Goal: Information Seeking & Learning: Find specific fact

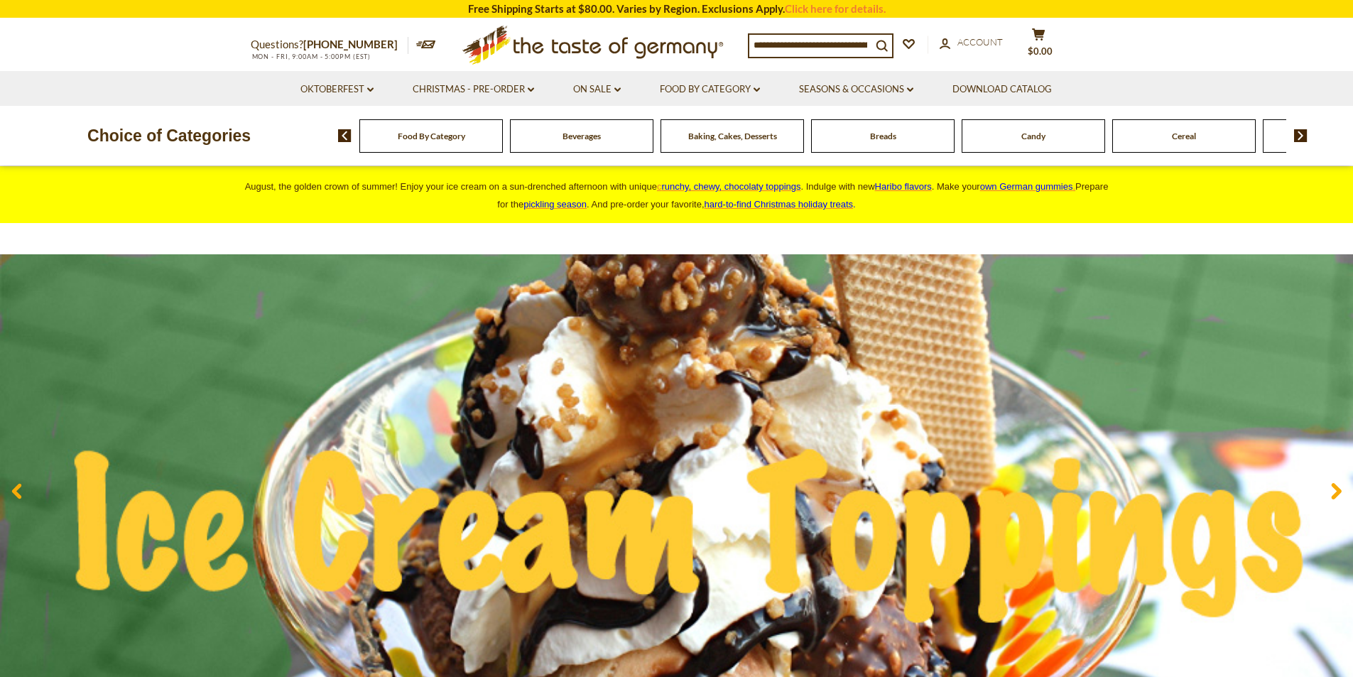
click at [1301, 137] on img at bounding box center [1300, 135] width 13 height 13
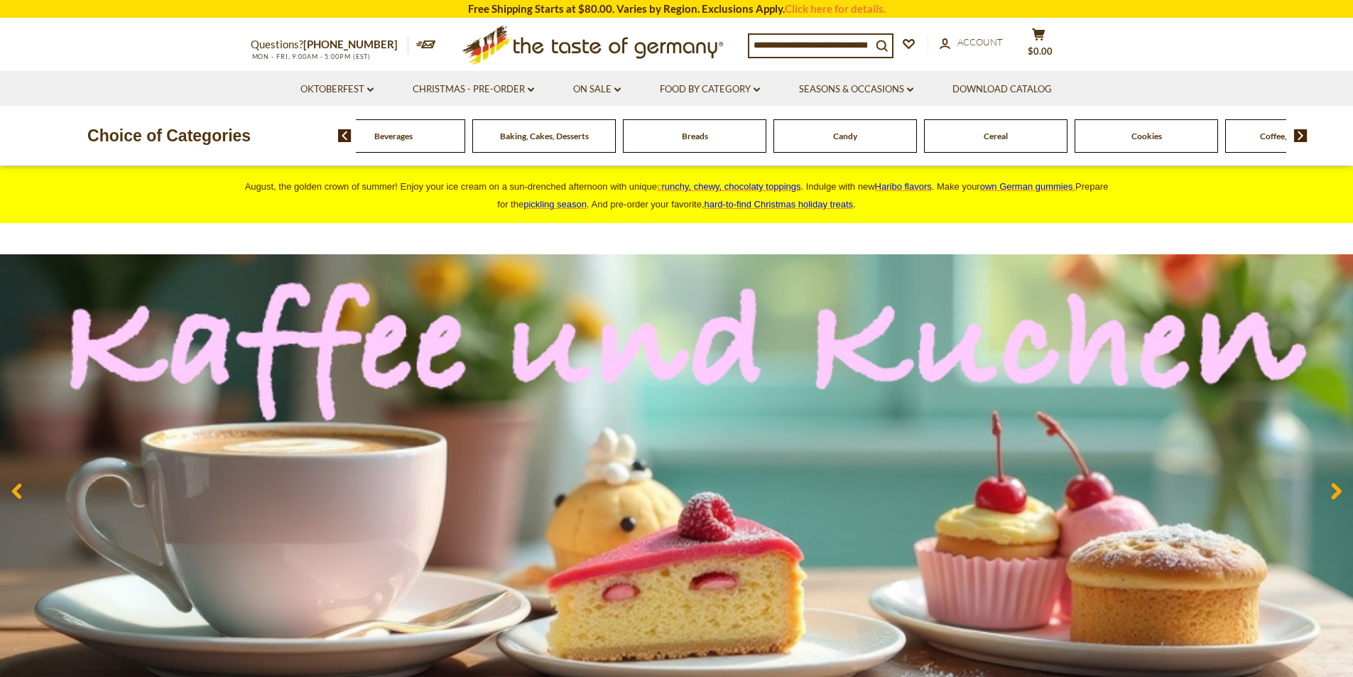
click at [1301, 137] on img at bounding box center [1300, 135] width 13 height 13
click at [1301, 136] on img at bounding box center [1300, 135] width 13 height 13
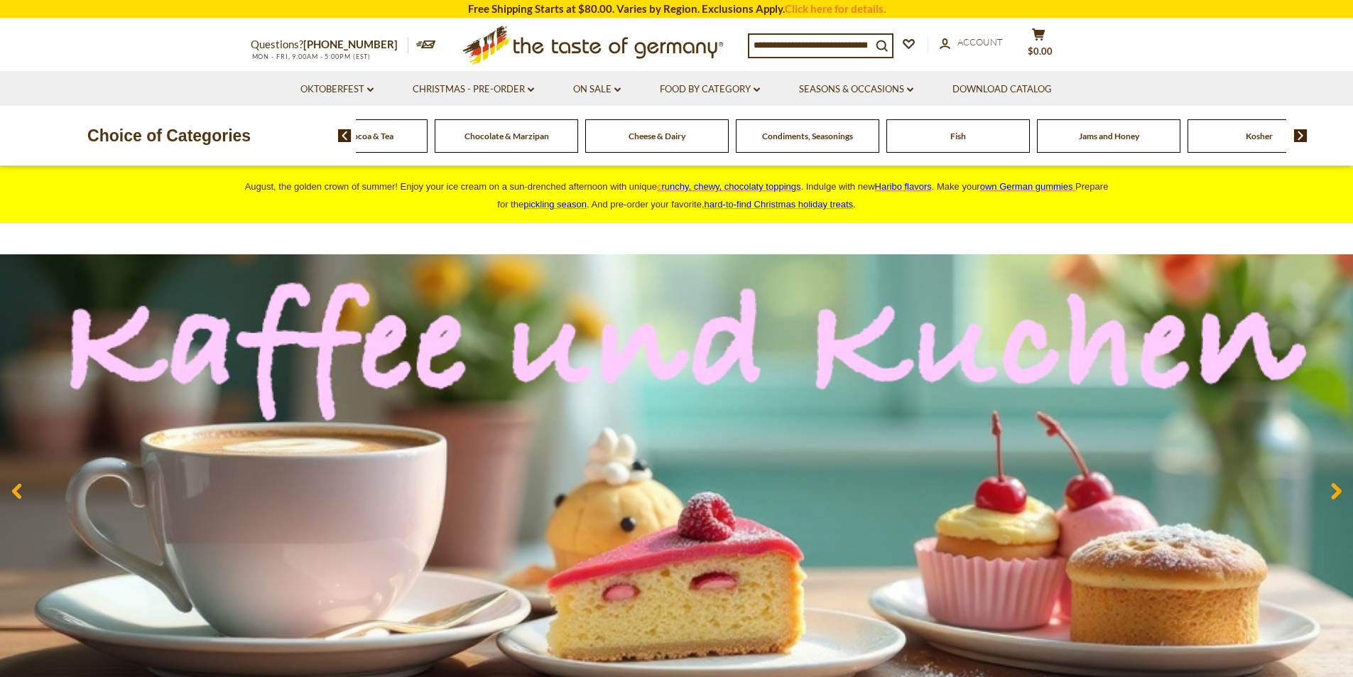
click at [1301, 136] on img at bounding box center [1300, 135] width 13 height 13
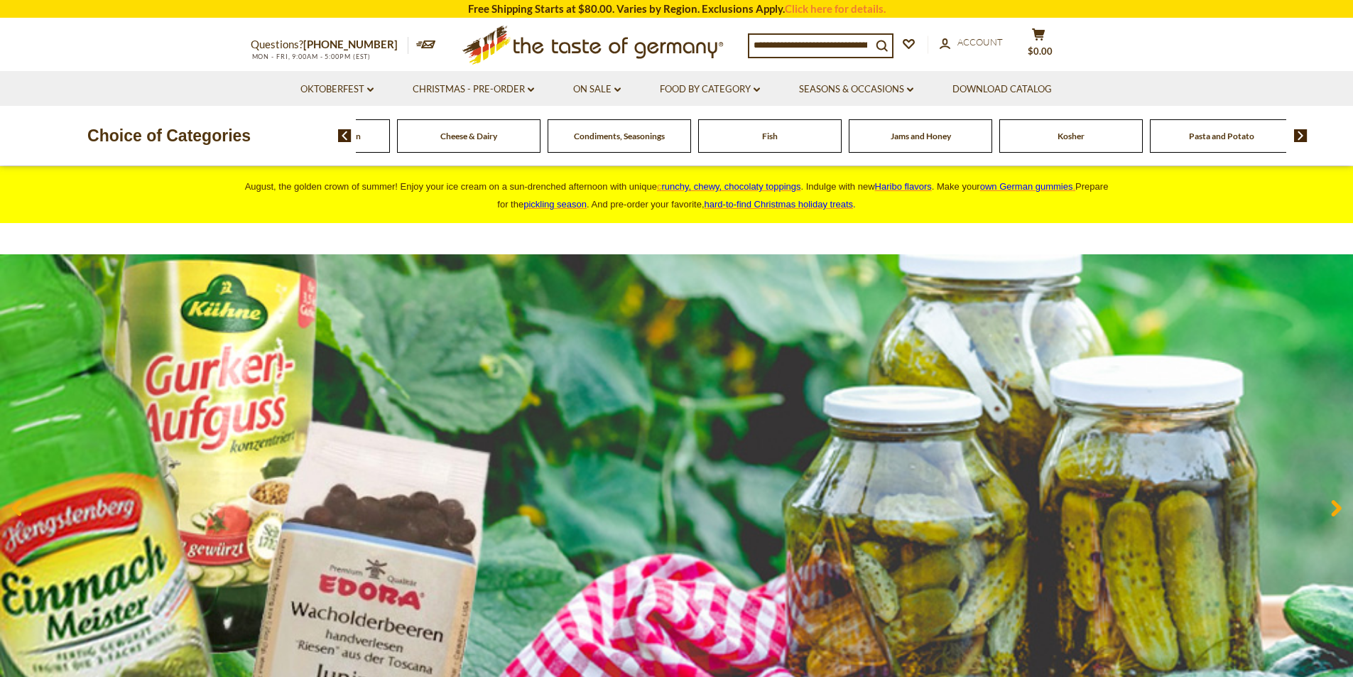
click at [1301, 136] on img at bounding box center [1300, 135] width 13 height 13
click at [1299, 135] on img at bounding box center [1300, 135] width 13 height 13
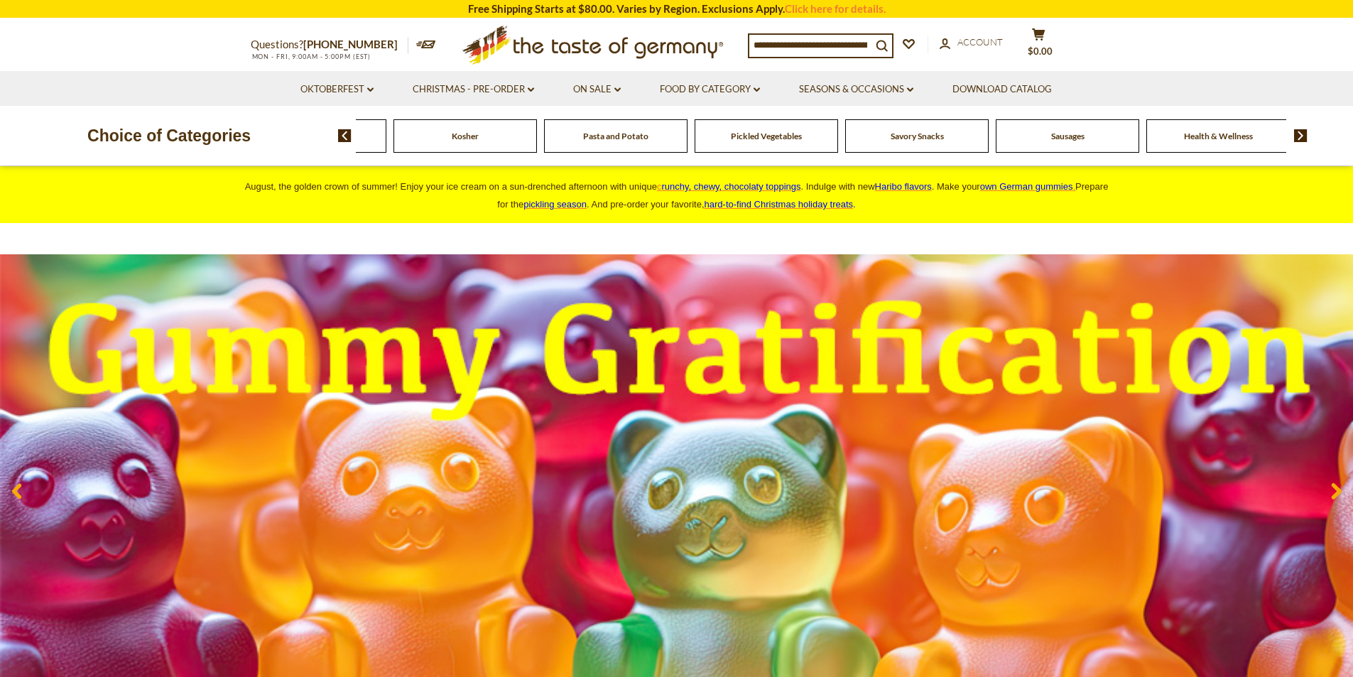
click at [754, 41] on input at bounding box center [810, 45] width 122 height 20
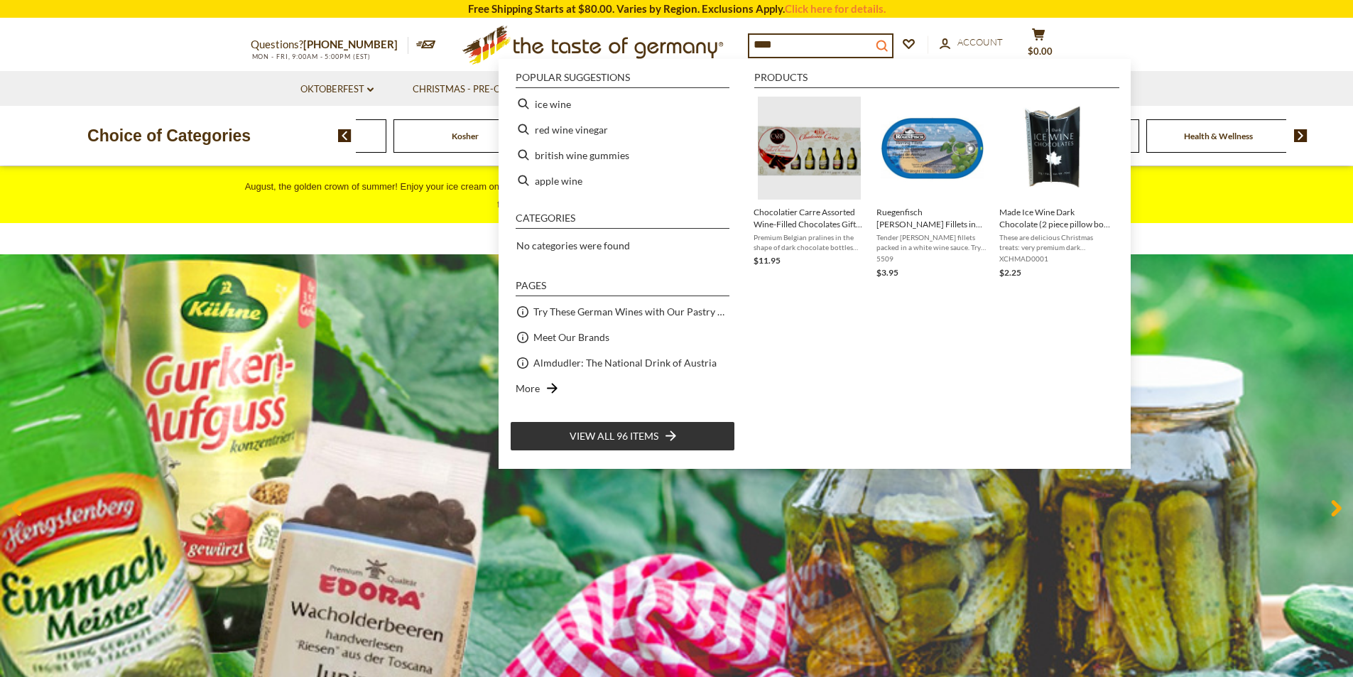
type input "****"
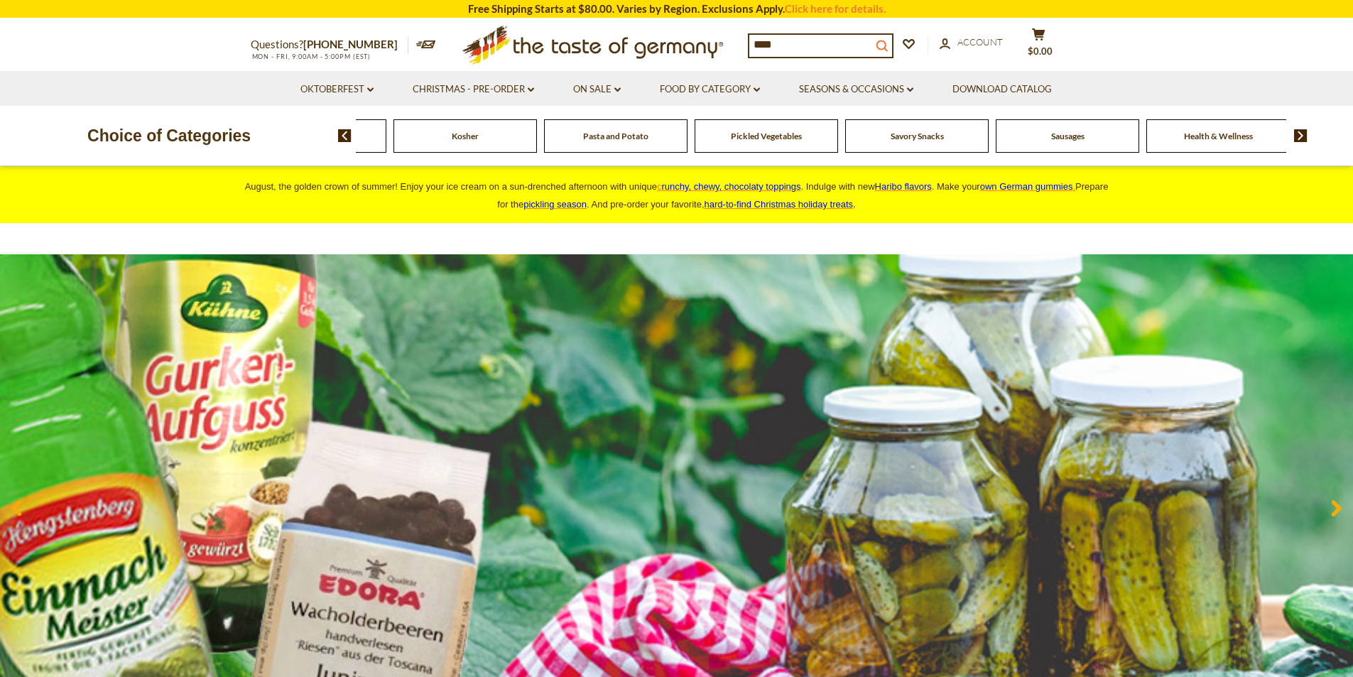
click at [887, 40] on icon "submit" at bounding box center [880, 45] width 11 height 11
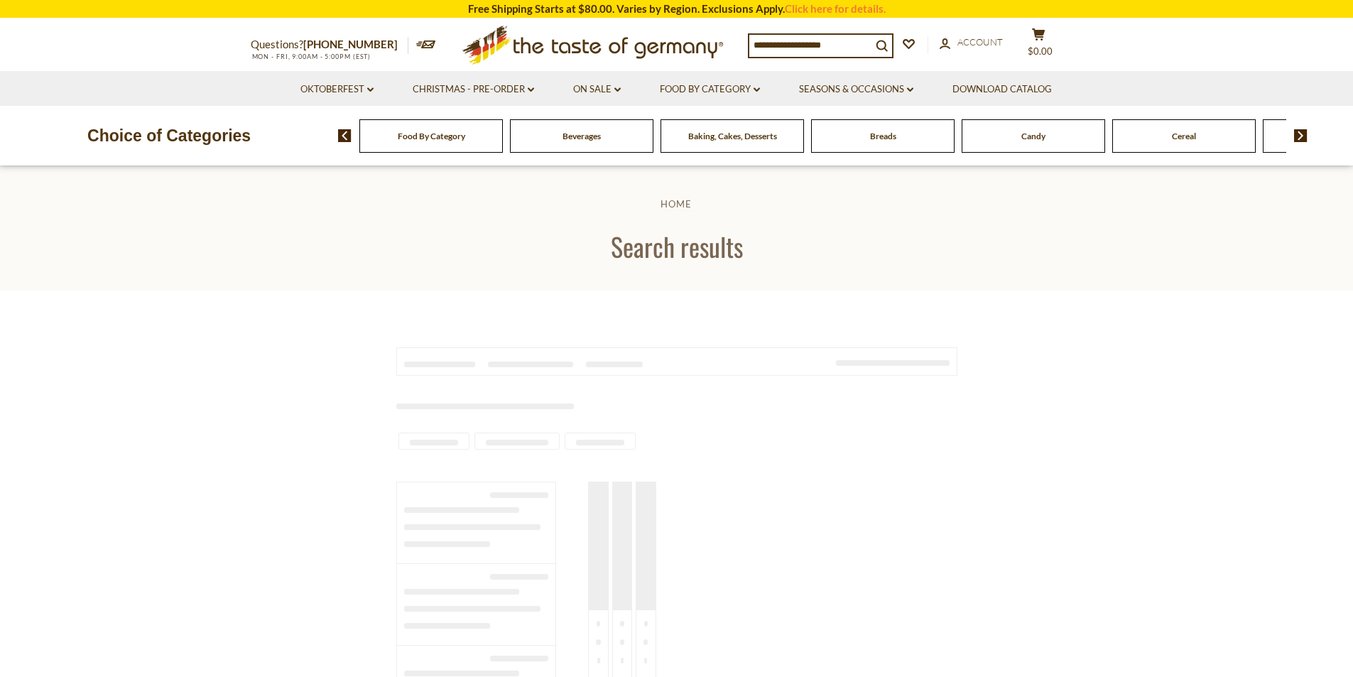
type input "****"
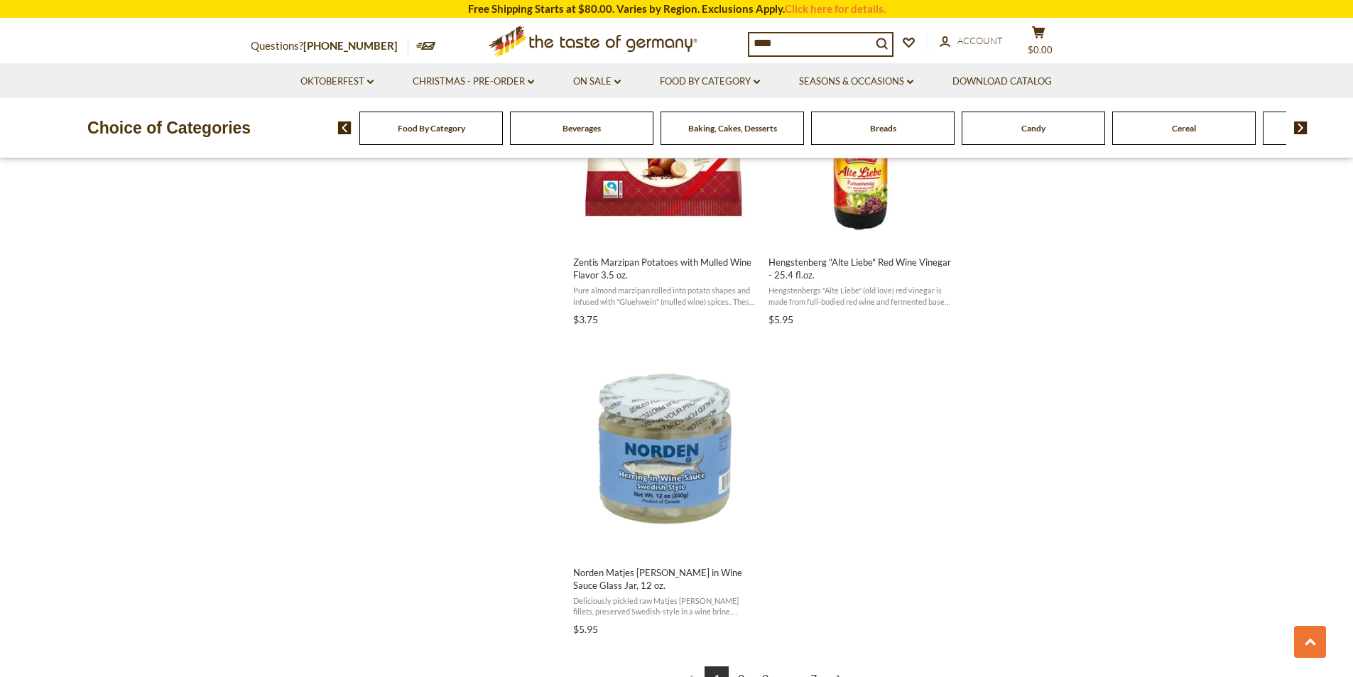
scroll to position [1988, 0]
